Goal: Information Seeking & Learning: Learn about a topic

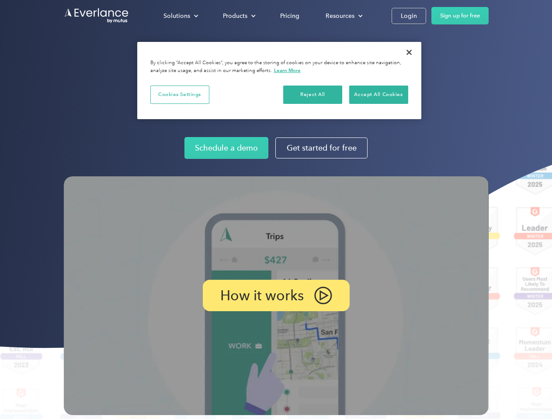
click at [276, 210] on img at bounding box center [276, 296] width 425 height 239
click at [180, 16] on div "Solutions" at bounding box center [176, 15] width 27 height 11
click at [238, 16] on div "Products" at bounding box center [235, 15] width 24 height 11
click at [343, 16] on div "Resources" at bounding box center [340, 15] width 29 height 11
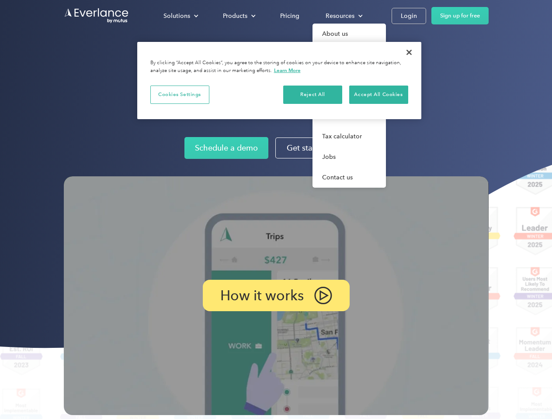
click at [276, 296] on p "How it works" at bounding box center [261, 296] width 83 height 10
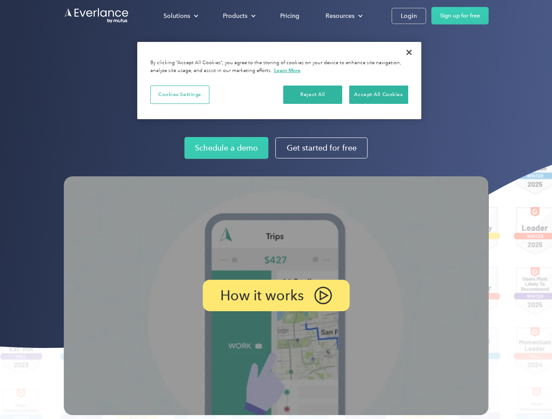
click at [180, 94] on button "Cookies Settings" at bounding box center [179, 95] width 59 height 18
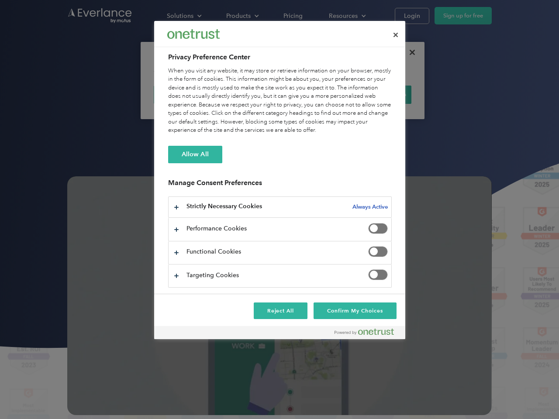
click at [313, 94] on div "When you visit any website, it may store or retrieve information on your browse…" at bounding box center [280, 101] width 224 height 68
click at [378, 94] on div "When you visit any website, it may store or retrieve information on your browse…" at bounding box center [280, 101] width 224 height 68
click at [409, 52] on div at bounding box center [279, 209] width 559 height 419
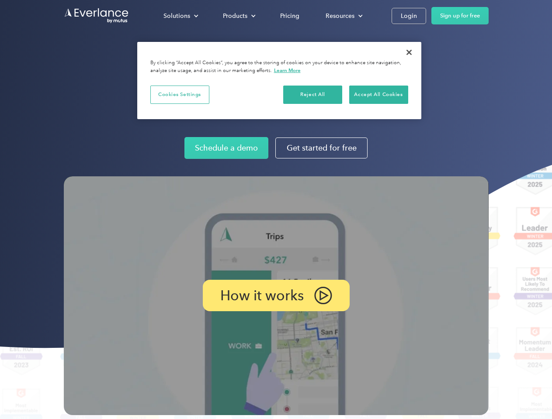
click at [276, 210] on img at bounding box center [276, 296] width 425 height 239
click at [180, 16] on div "Solutions" at bounding box center [176, 15] width 27 height 11
click at [238, 16] on div "Products" at bounding box center [235, 15] width 24 height 11
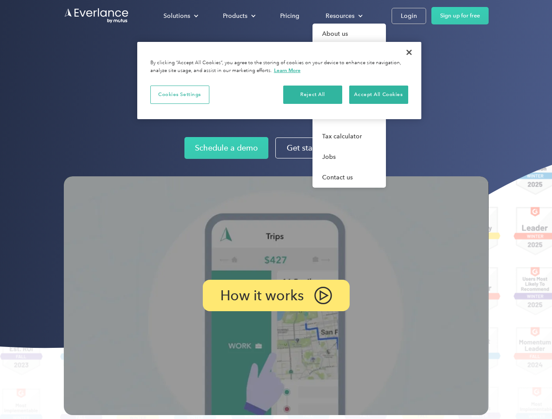
click at [343, 16] on div "Resources" at bounding box center [340, 15] width 29 height 11
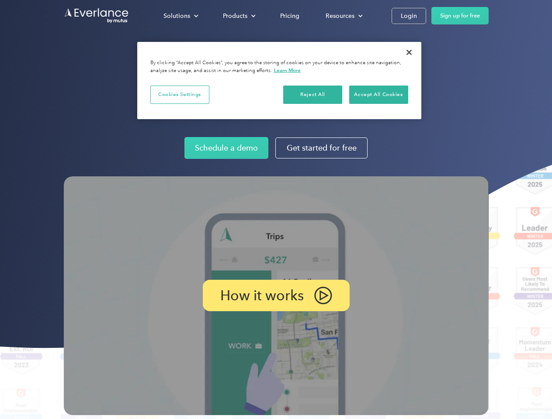
click at [276, 296] on p "How it works" at bounding box center [261, 296] width 83 height 10
click at [180, 94] on button "Cookies Settings" at bounding box center [179, 95] width 59 height 18
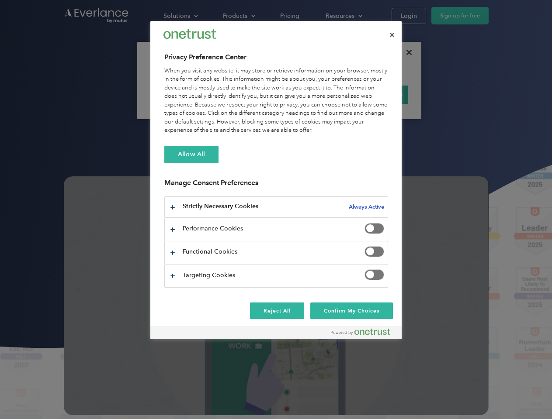
click at [313, 94] on div "When you visit any website, it may store or retrieve information on your browse…" at bounding box center [276, 101] width 224 height 68
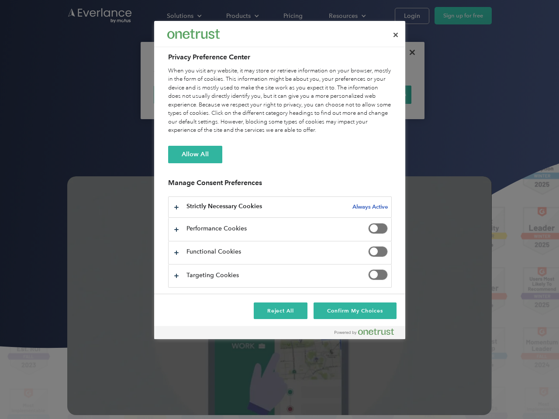
click at [378, 94] on div "When you visit any website, it may store or retrieve information on your browse…" at bounding box center [280, 101] width 224 height 68
click at [409, 52] on div at bounding box center [279, 209] width 559 height 419
